Goal: Task Accomplishment & Management: Complete application form

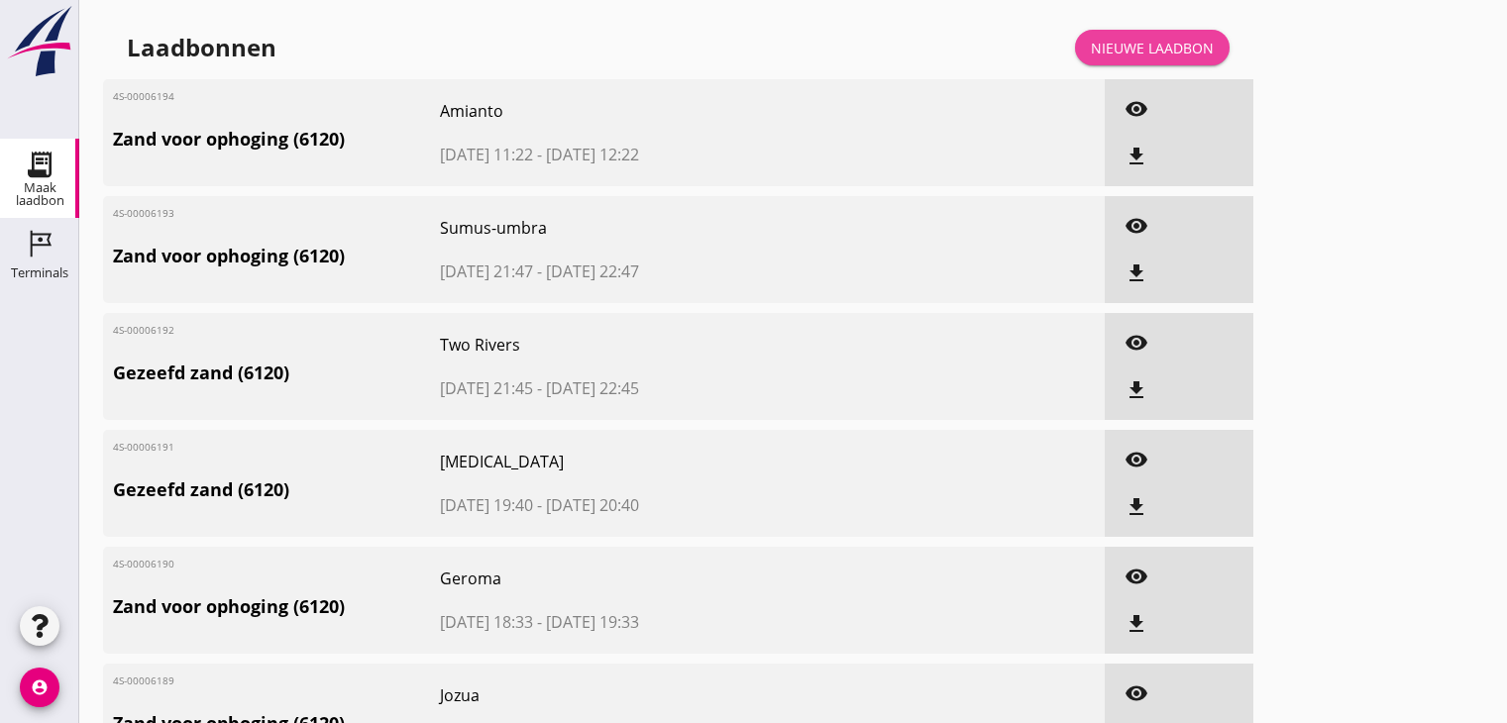
click at [1188, 53] on div "Nieuwe laadbon" at bounding box center [1152, 48] width 123 height 21
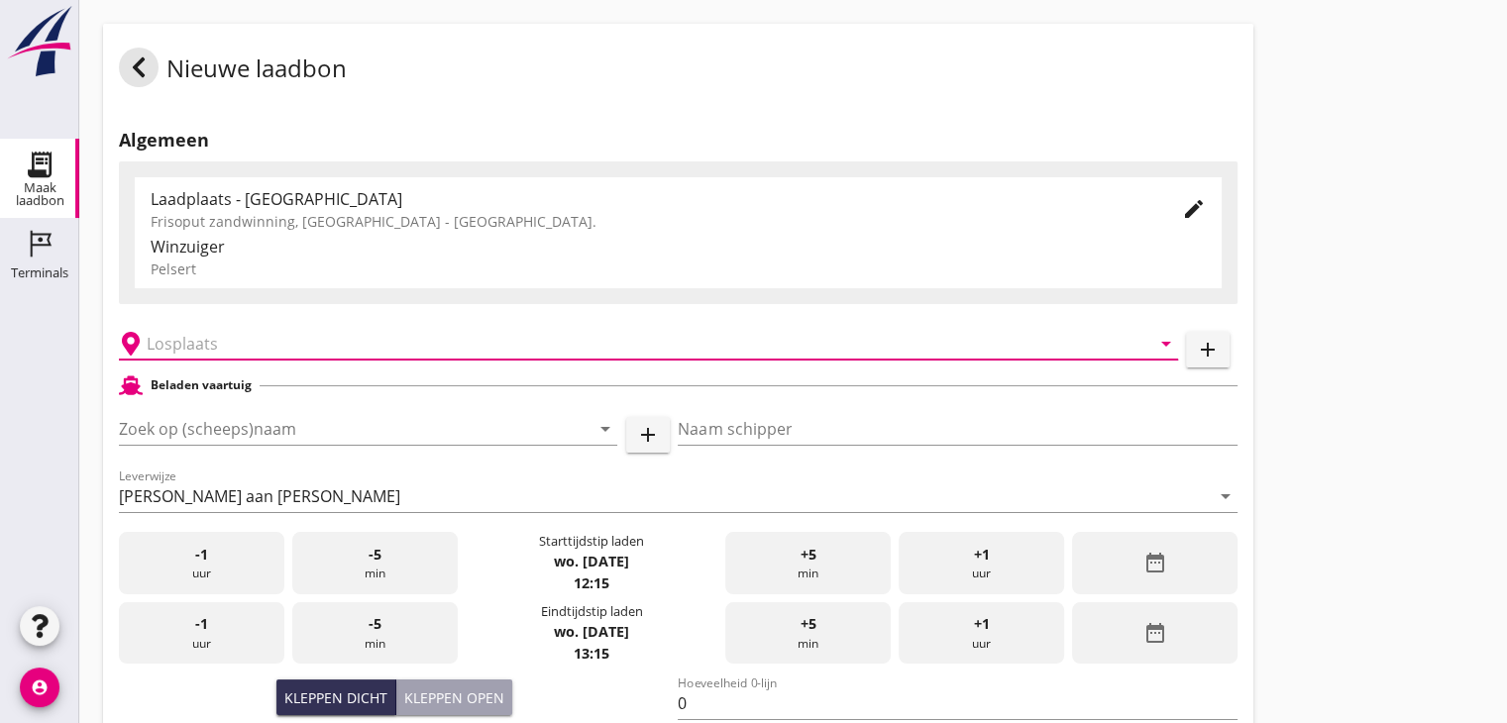
click at [214, 342] on input "text" at bounding box center [635, 344] width 976 height 32
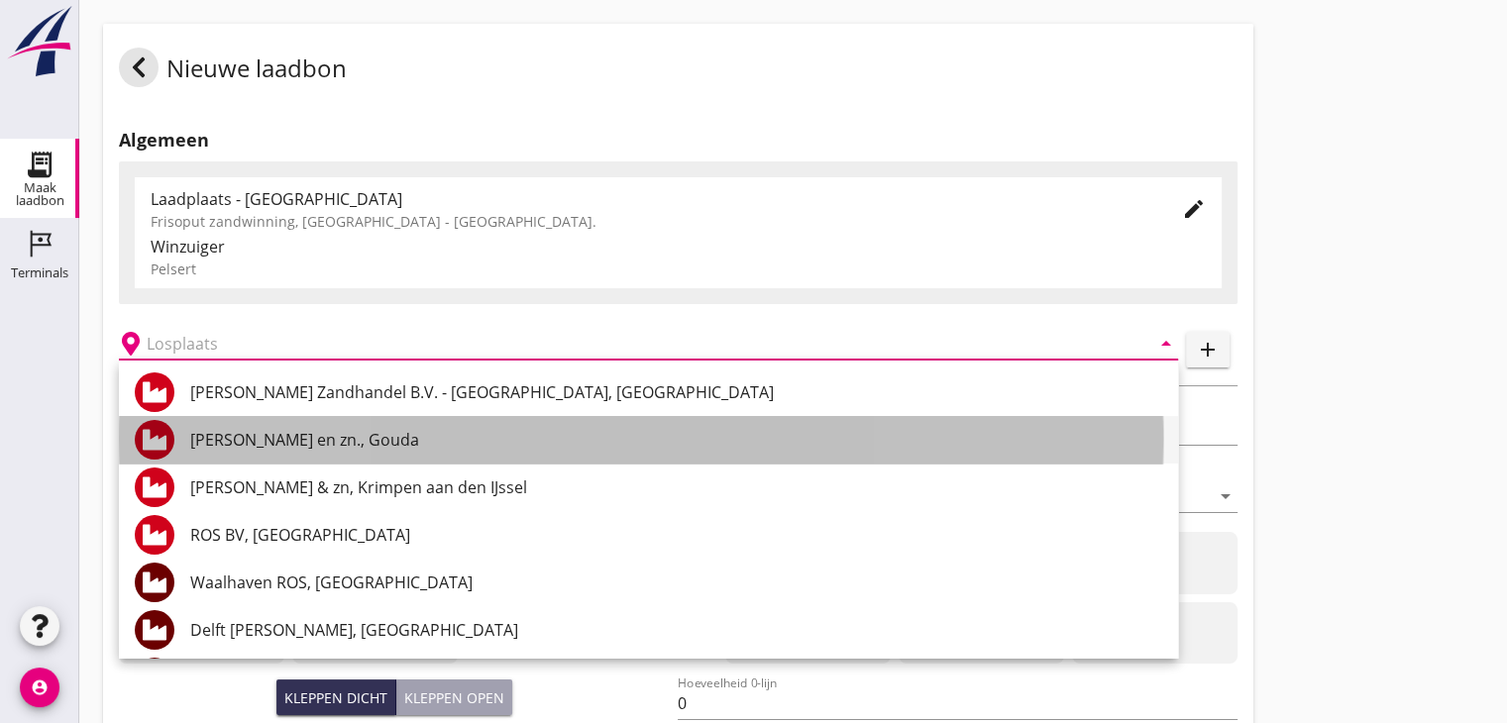
click at [262, 448] on div "[PERSON_NAME] en zn., Gouda" at bounding box center [676, 440] width 972 height 24
type input "[PERSON_NAME] en zn., Gouda"
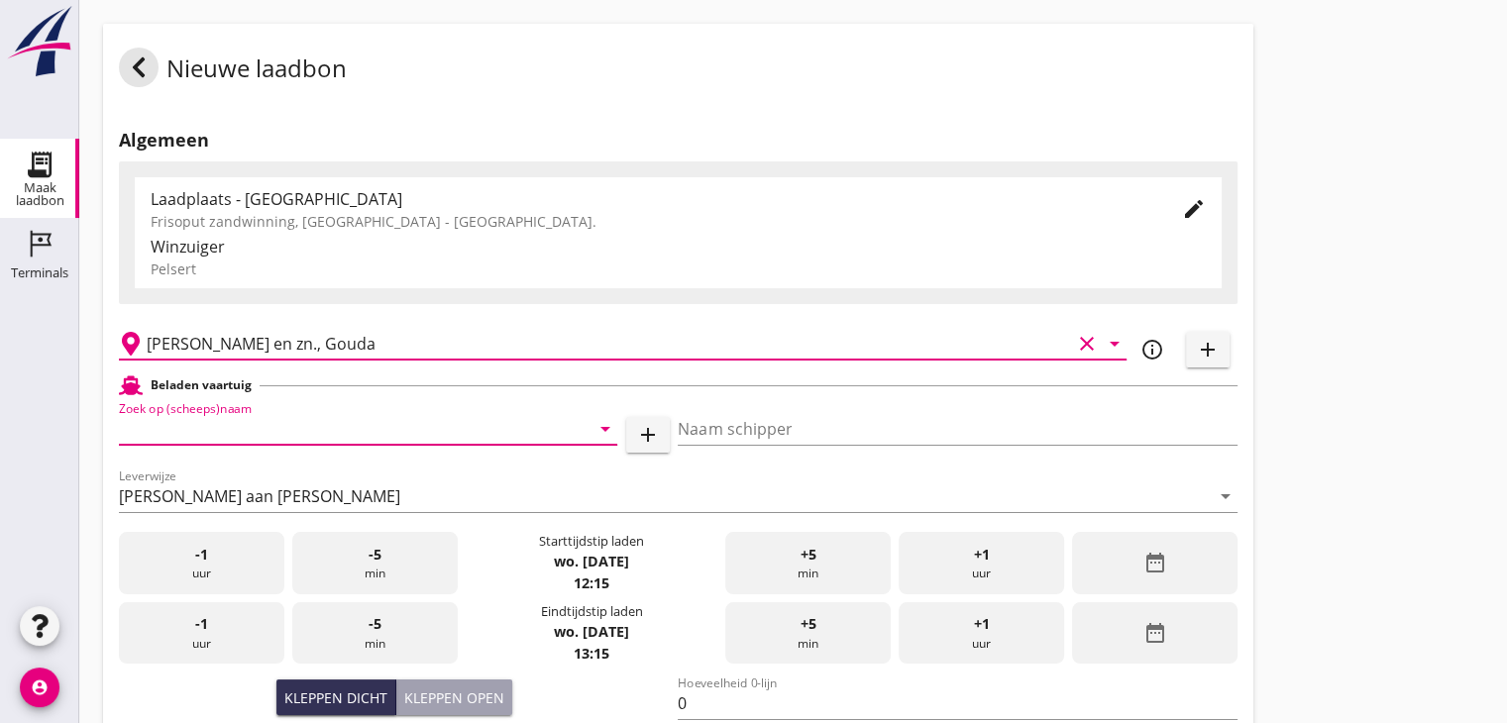
click at [278, 422] on input "Zoek op (scheeps)naam" at bounding box center [340, 429] width 443 height 32
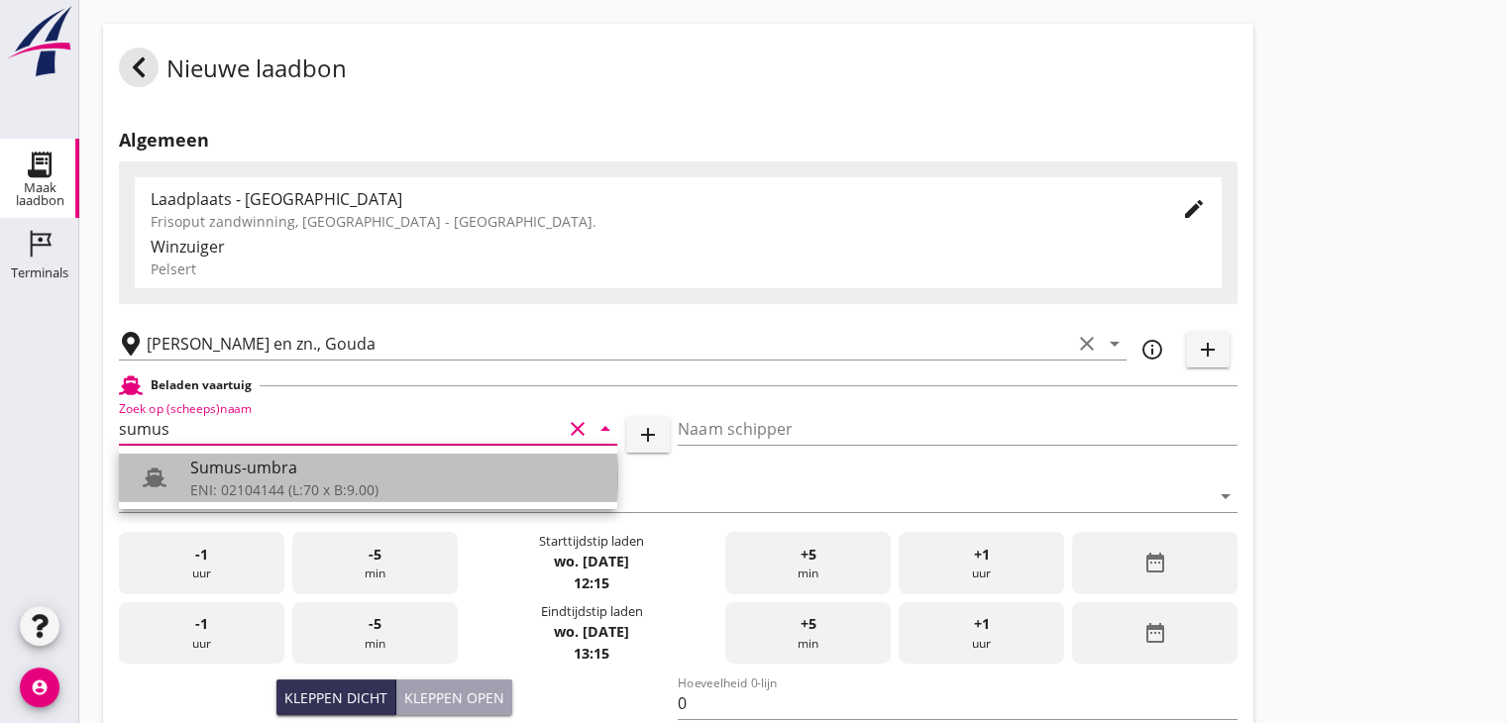
click at [279, 485] on div "ENI: 02104144 (L:70 x B:9.00)" at bounding box center [395, 490] width 411 height 21
type input "Sumus-umbra"
type input "Hein"
type input "600"
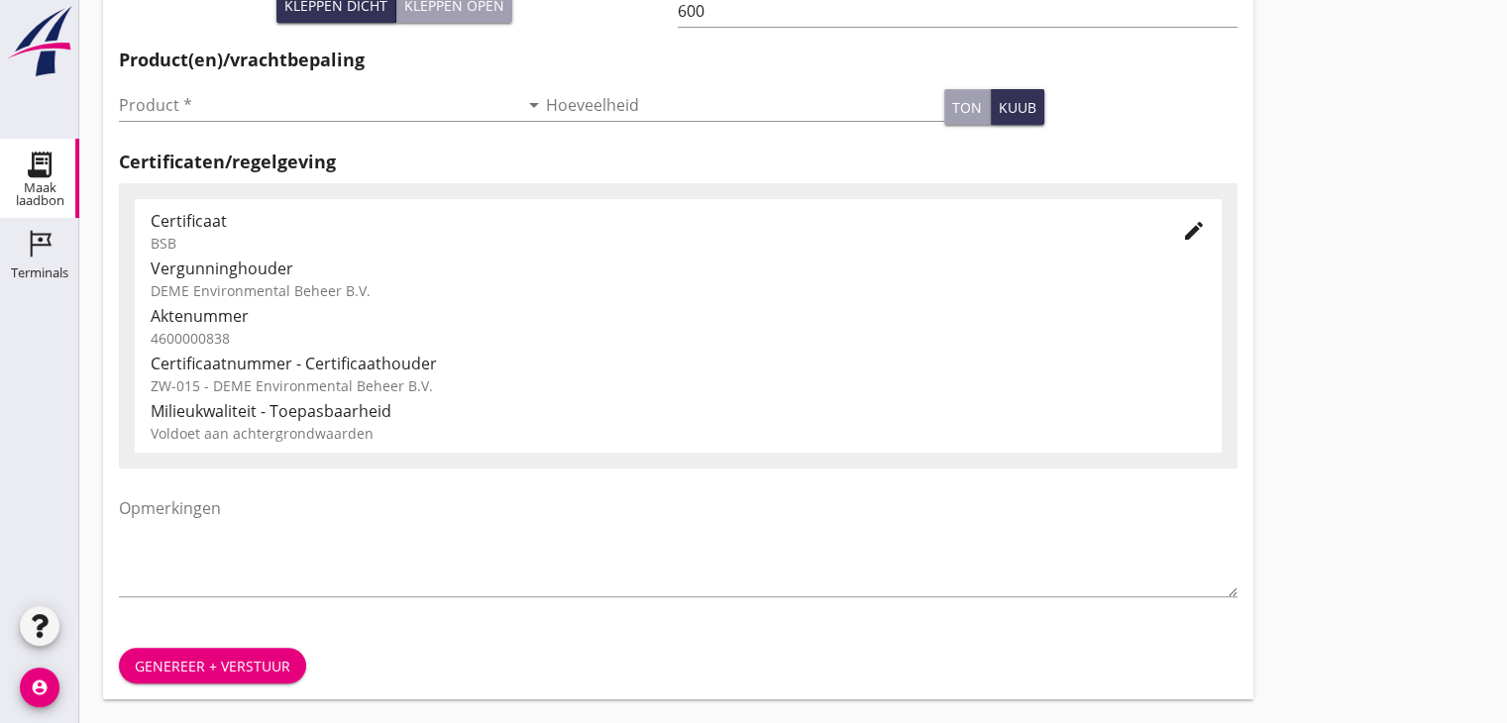
scroll to position [566, 0]
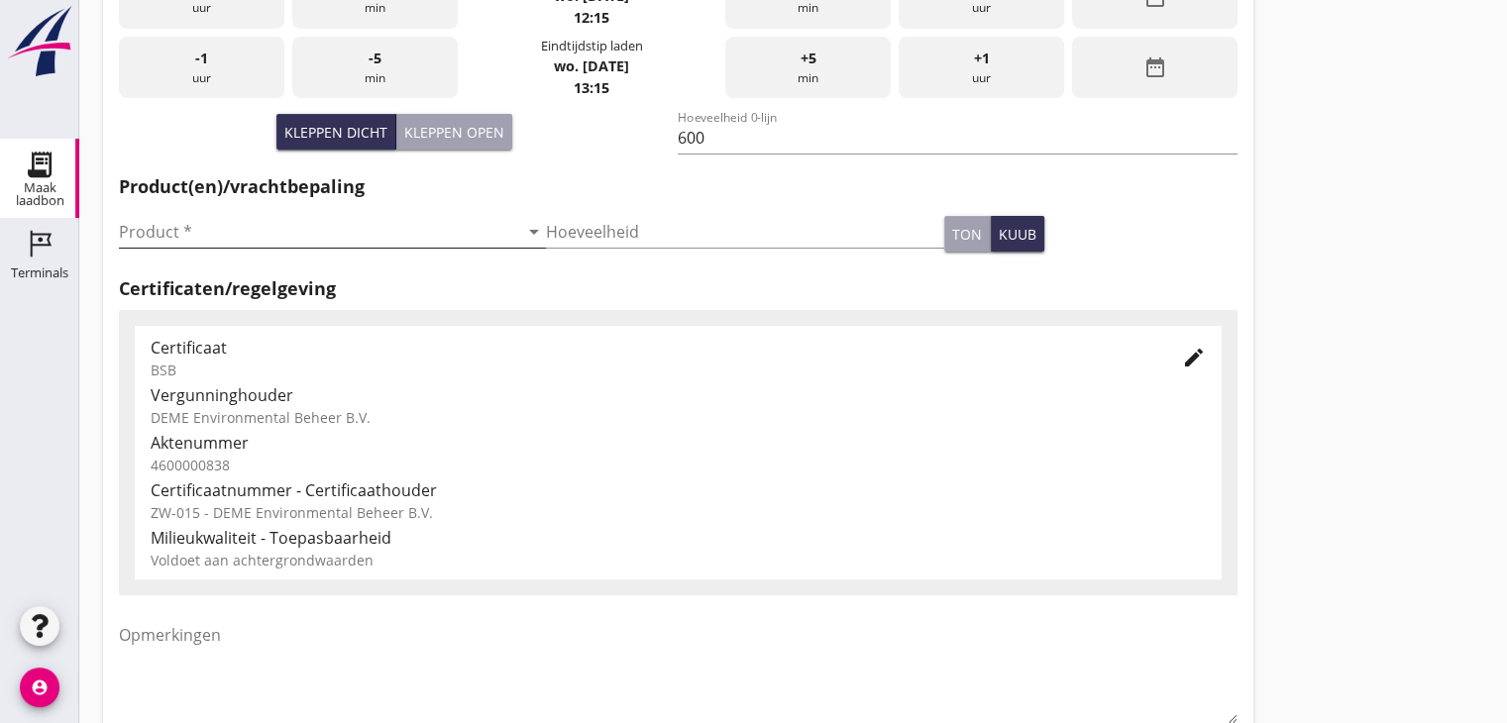
type input "Sumus-umbra"
click at [523, 230] on icon "arrow_drop_down" at bounding box center [534, 232] width 24 height 24
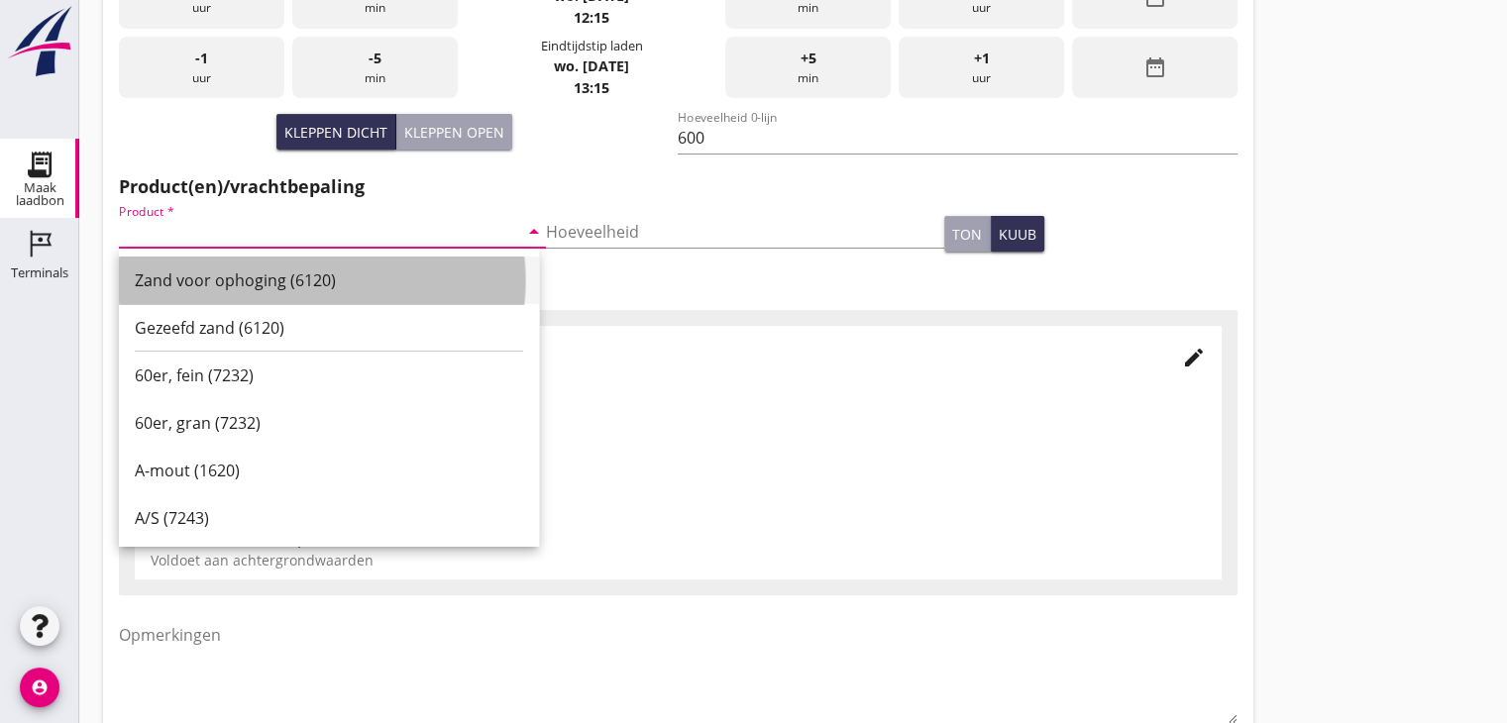
click at [481, 259] on div "Zand voor ophoging (6120)" at bounding box center [329, 281] width 388 height 48
type input "Zand voor ophoging (6120)"
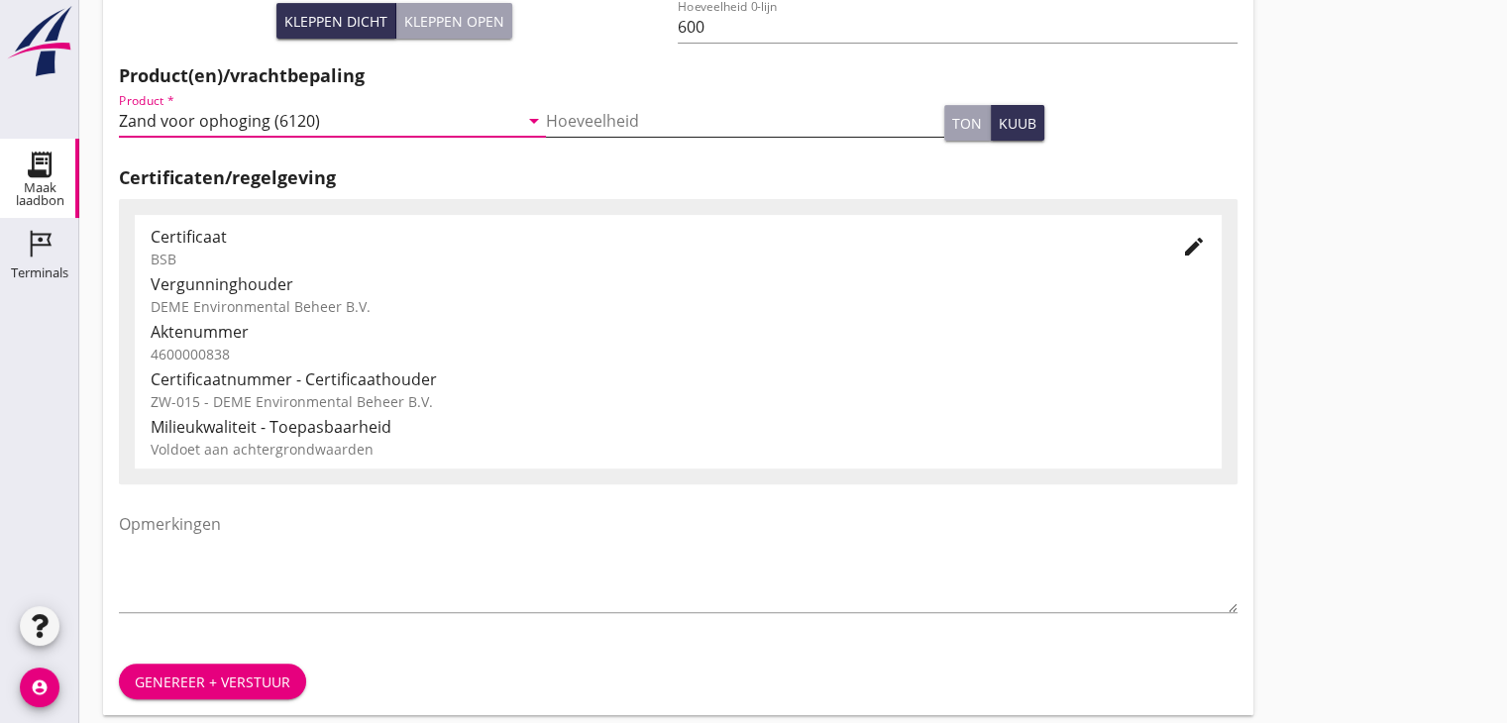
scroll to position [680, 0]
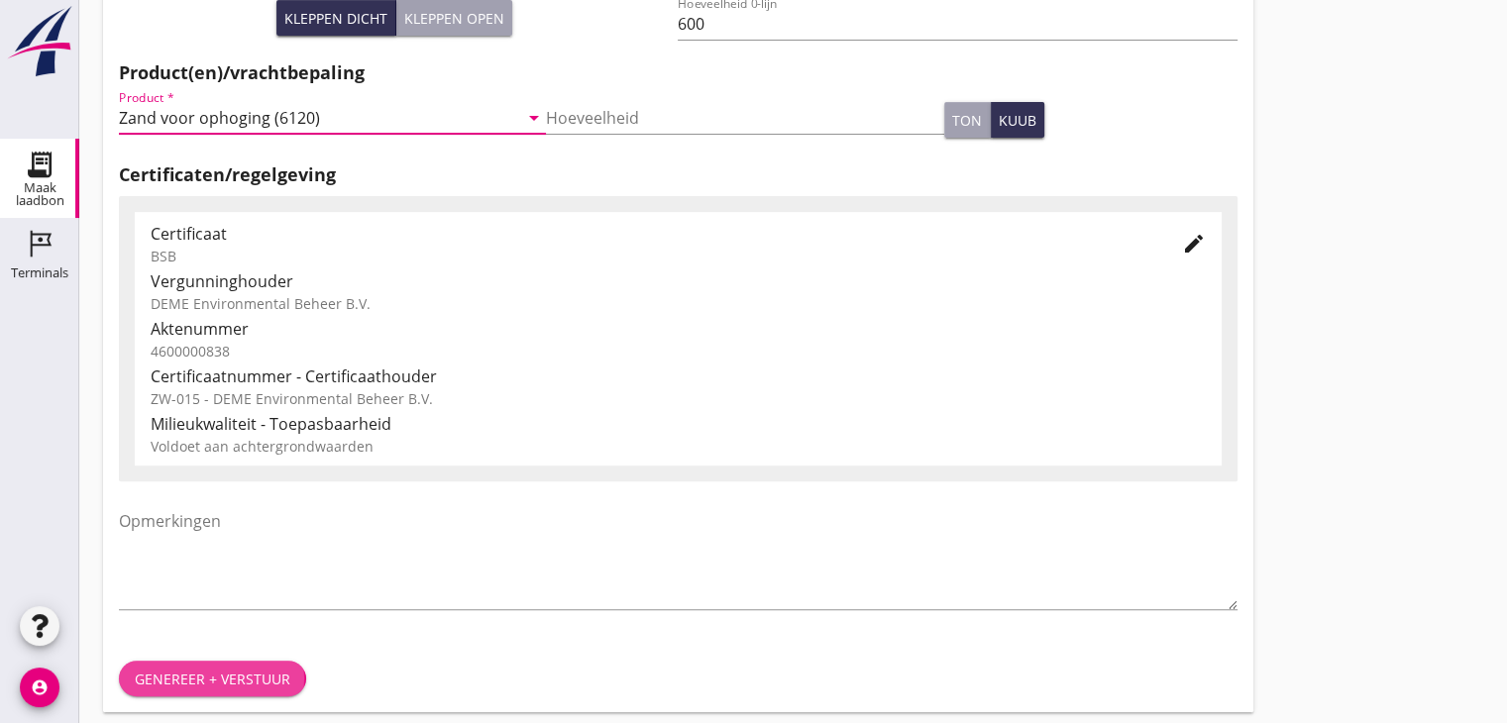
click at [224, 676] on div "Genereer + verstuur" at bounding box center [213, 679] width 156 height 21
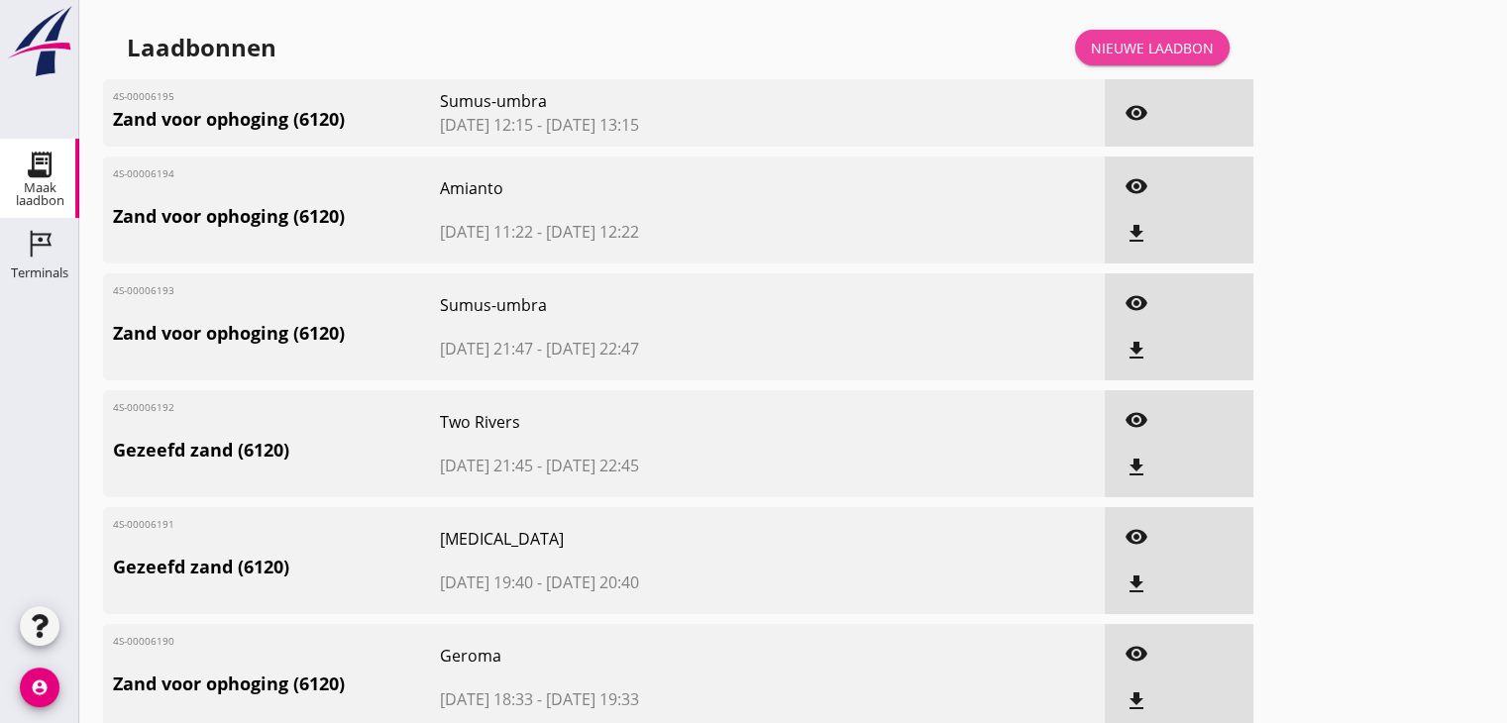
click at [1117, 39] on div "Nieuwe laadbon" at bounding box center [1152, 48] width 123 height 21
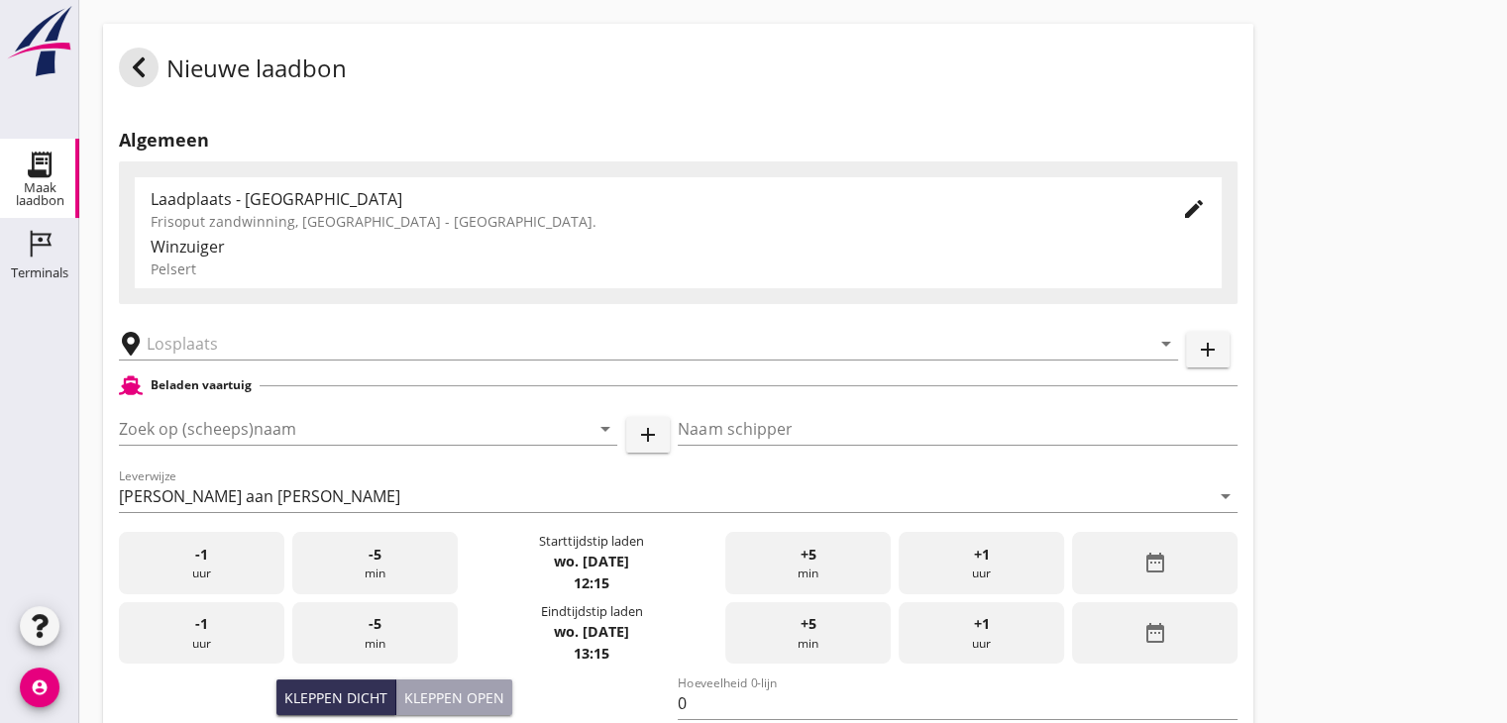
scroll to position [228, 0]
